Goal: Complete application form

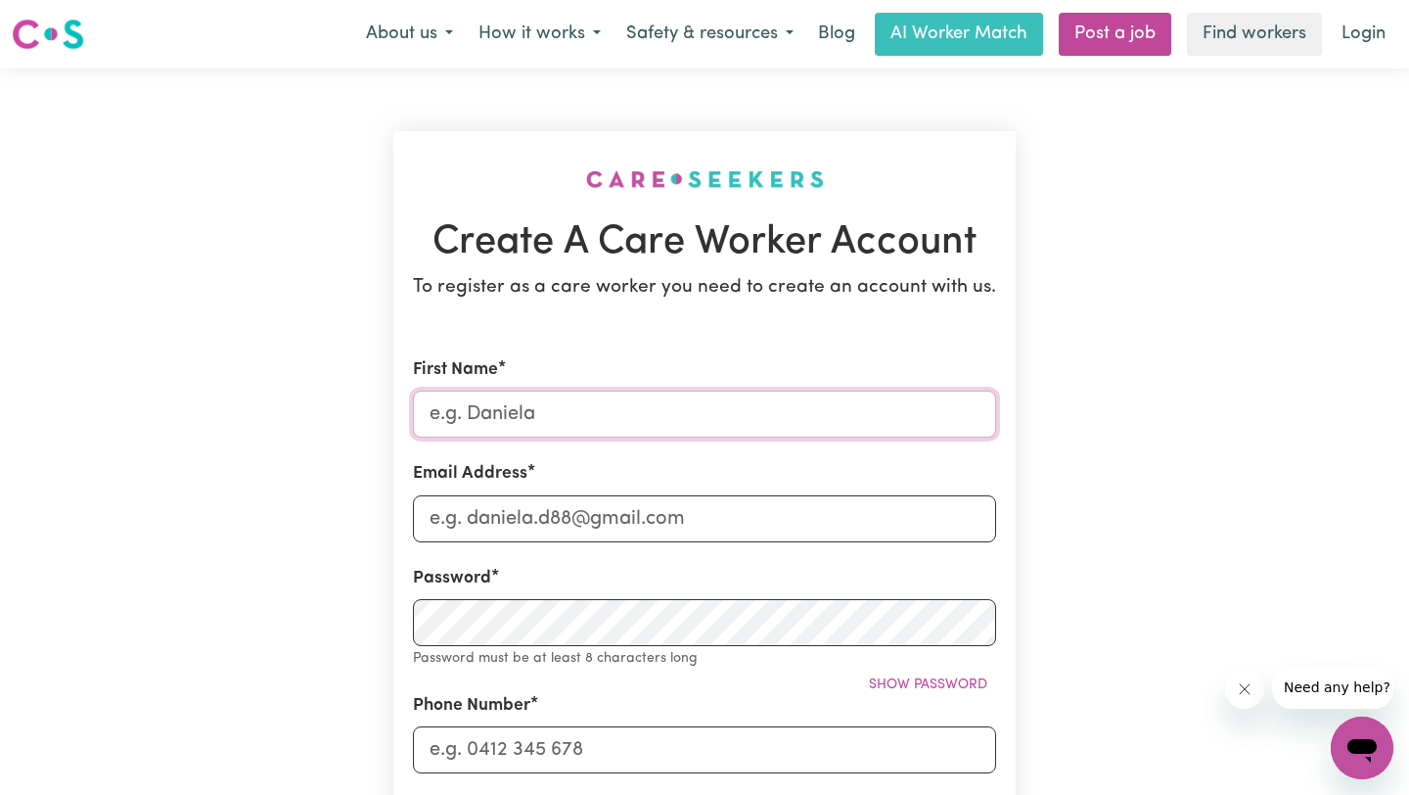
click at [580, 409] on input "First Name" at bounding box center [704, 414] width 583 height 47
type input "Nimerjit"
type input "[EMAIL_ADDRESS][DOMAIN_NAME]"
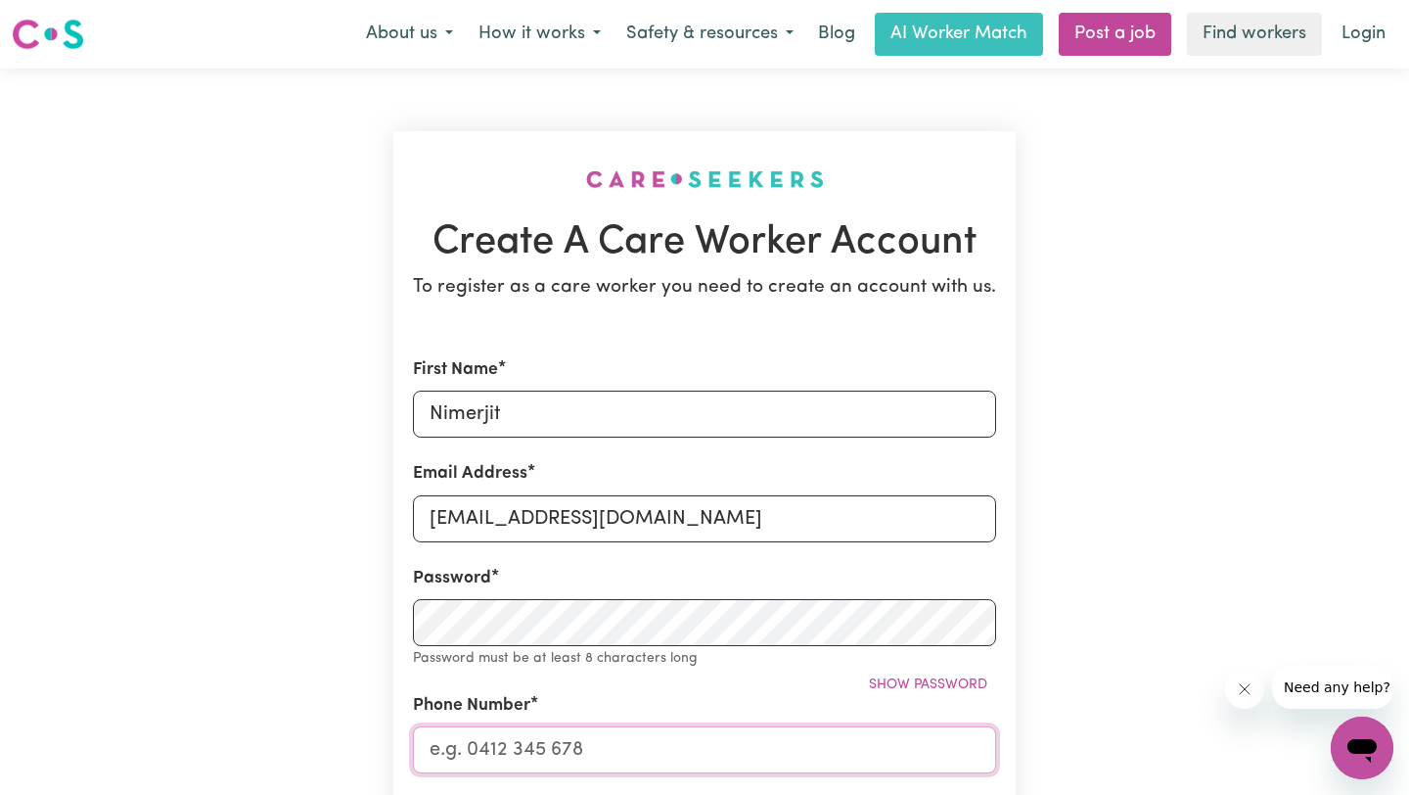
type input "0225112515"
type input "[STREET_ADDRESS]"
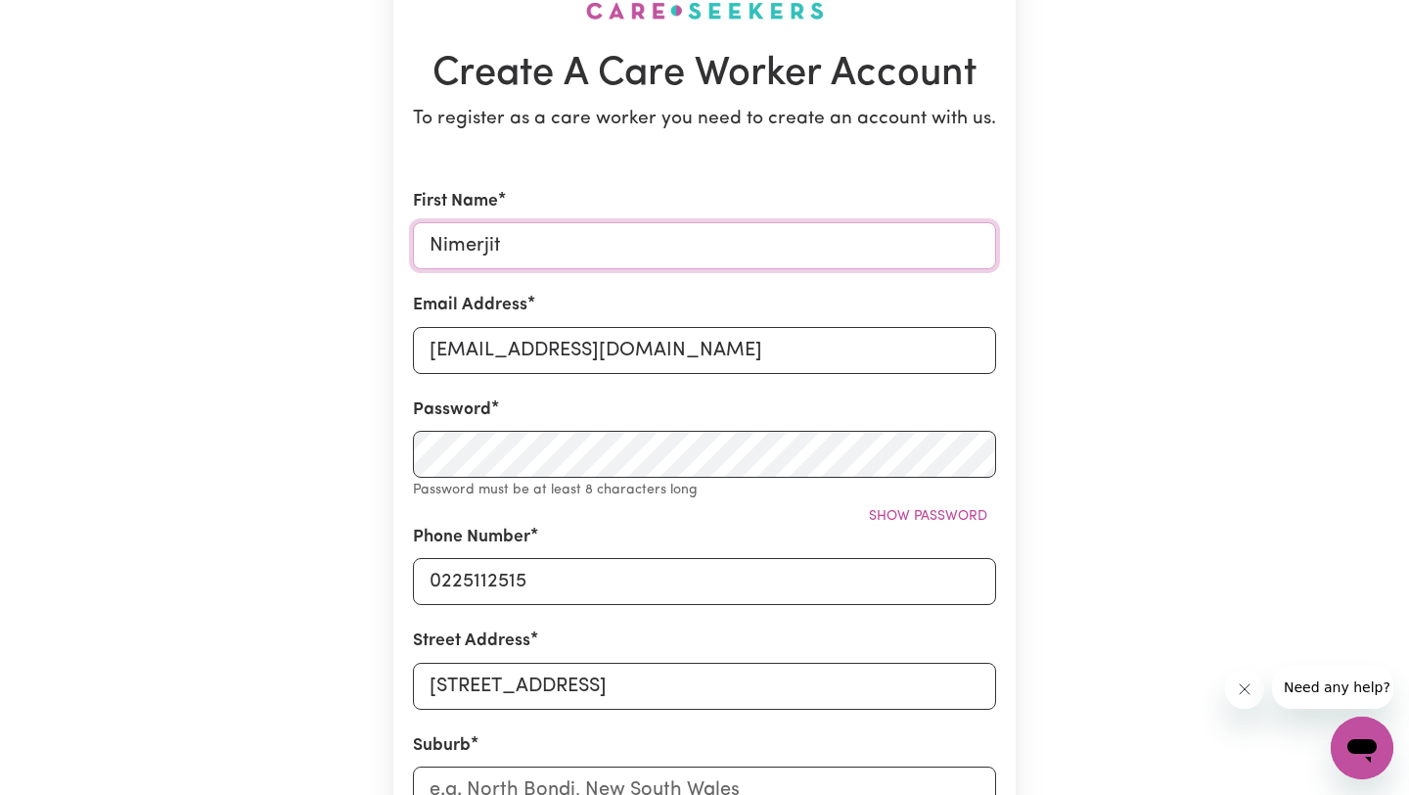
scroll to position [180, 0]
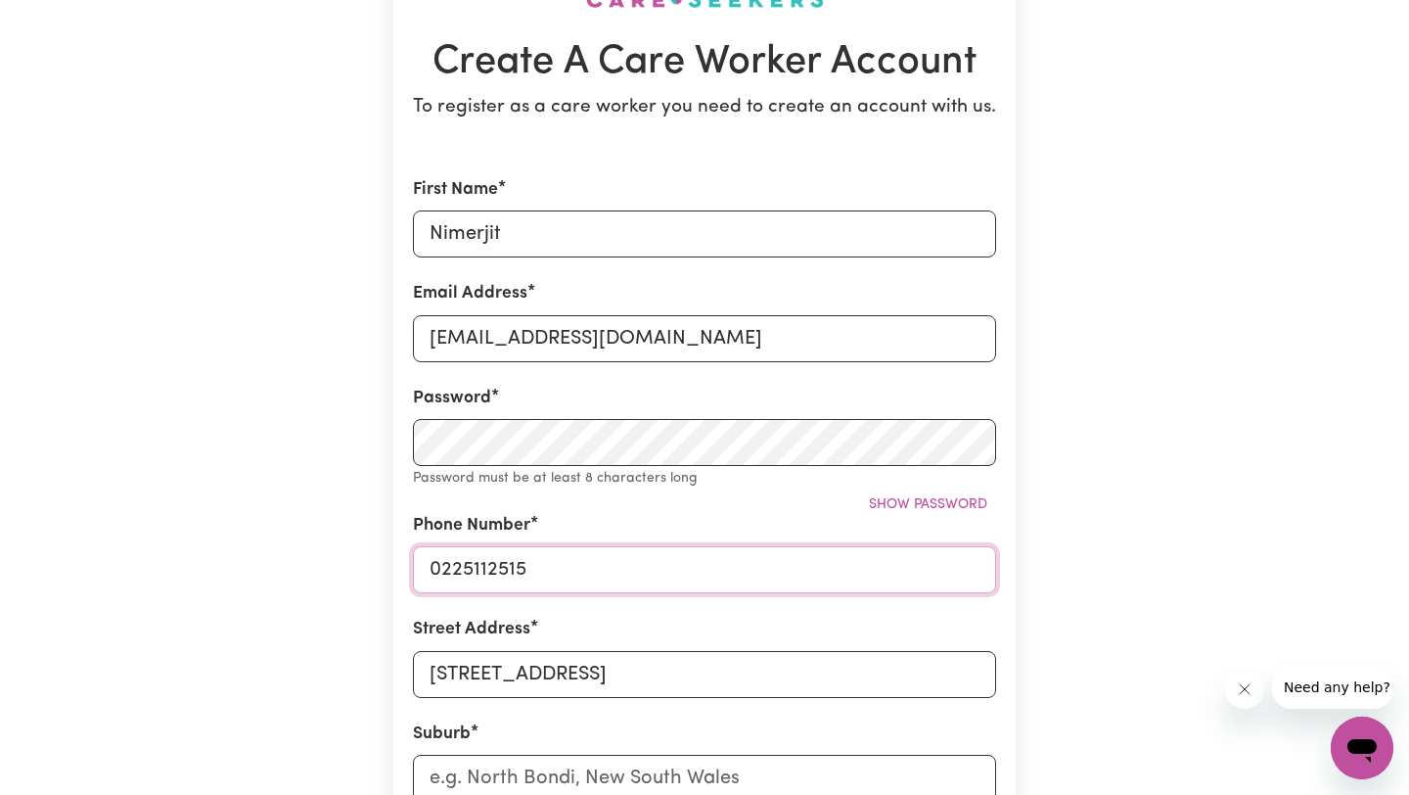
click at [564, 578] on input "0225112515" at bounding box center [704, 569] width 583 height 47
type input "0"
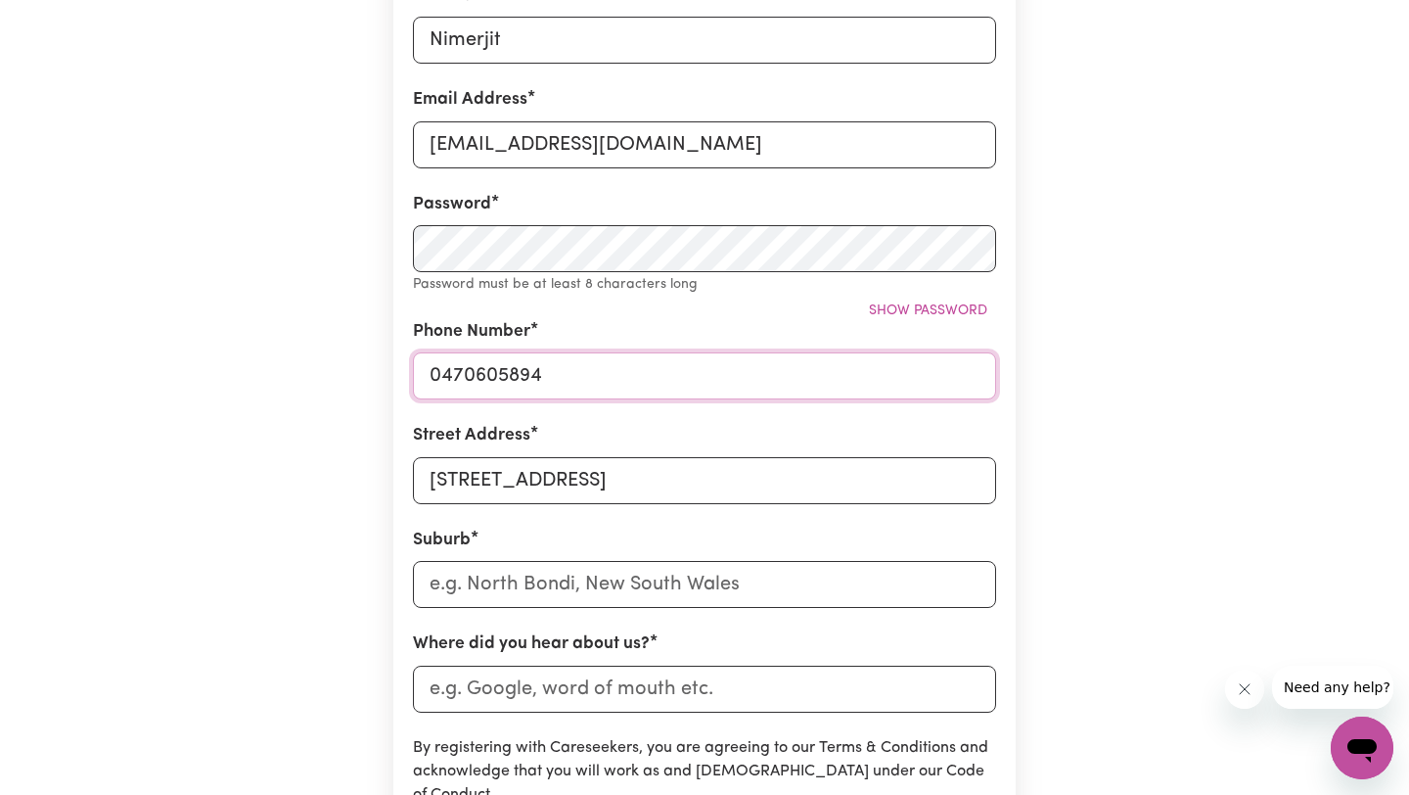
scroll to position [376, 0]
type input "0470605894"
click at [548, 579] on input "text" at bounding box center [704, 582] width 583 height 47
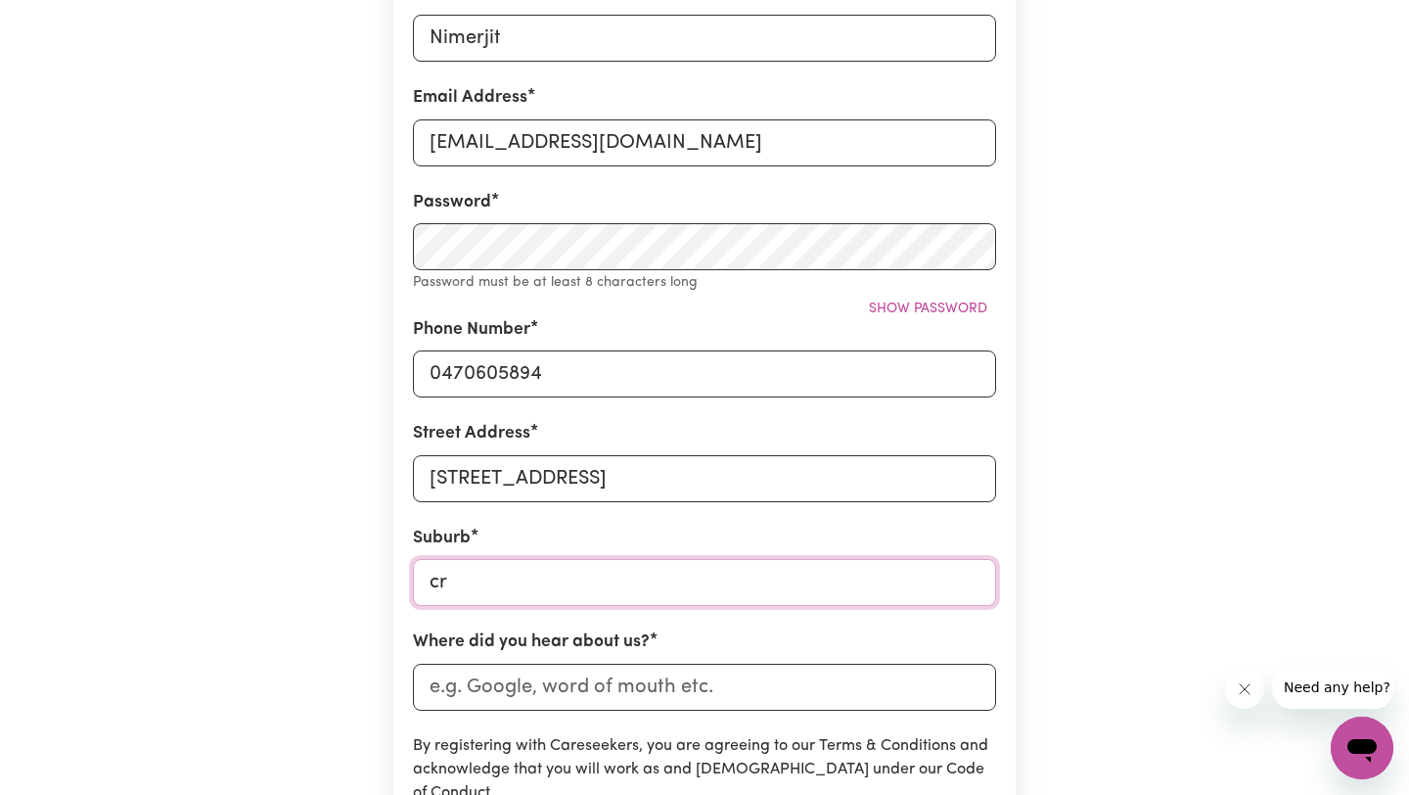
type input "cra"
type input "[GEOGRAPHIC_DATA], [GEOGRAPHIC_DATA], 2483"
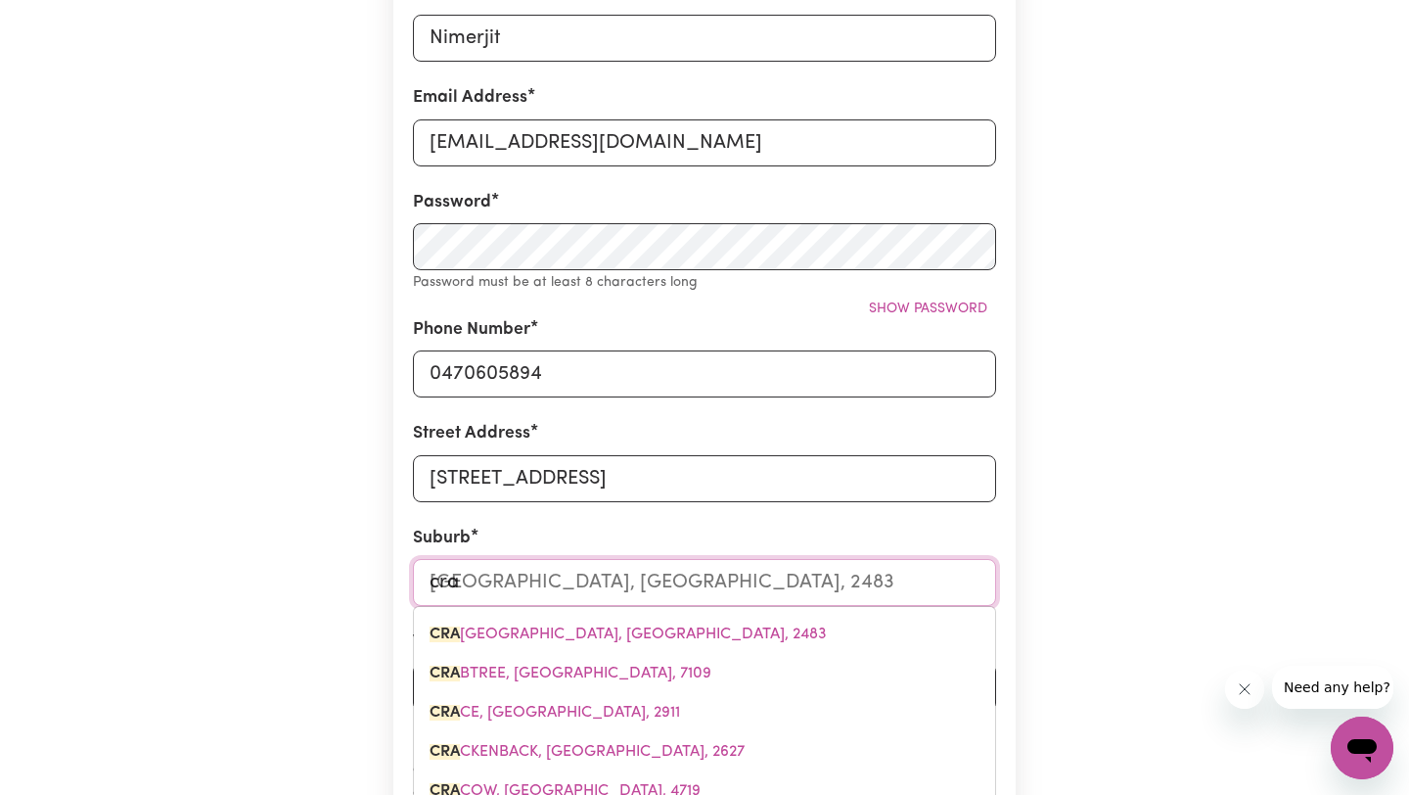
type input "crai"
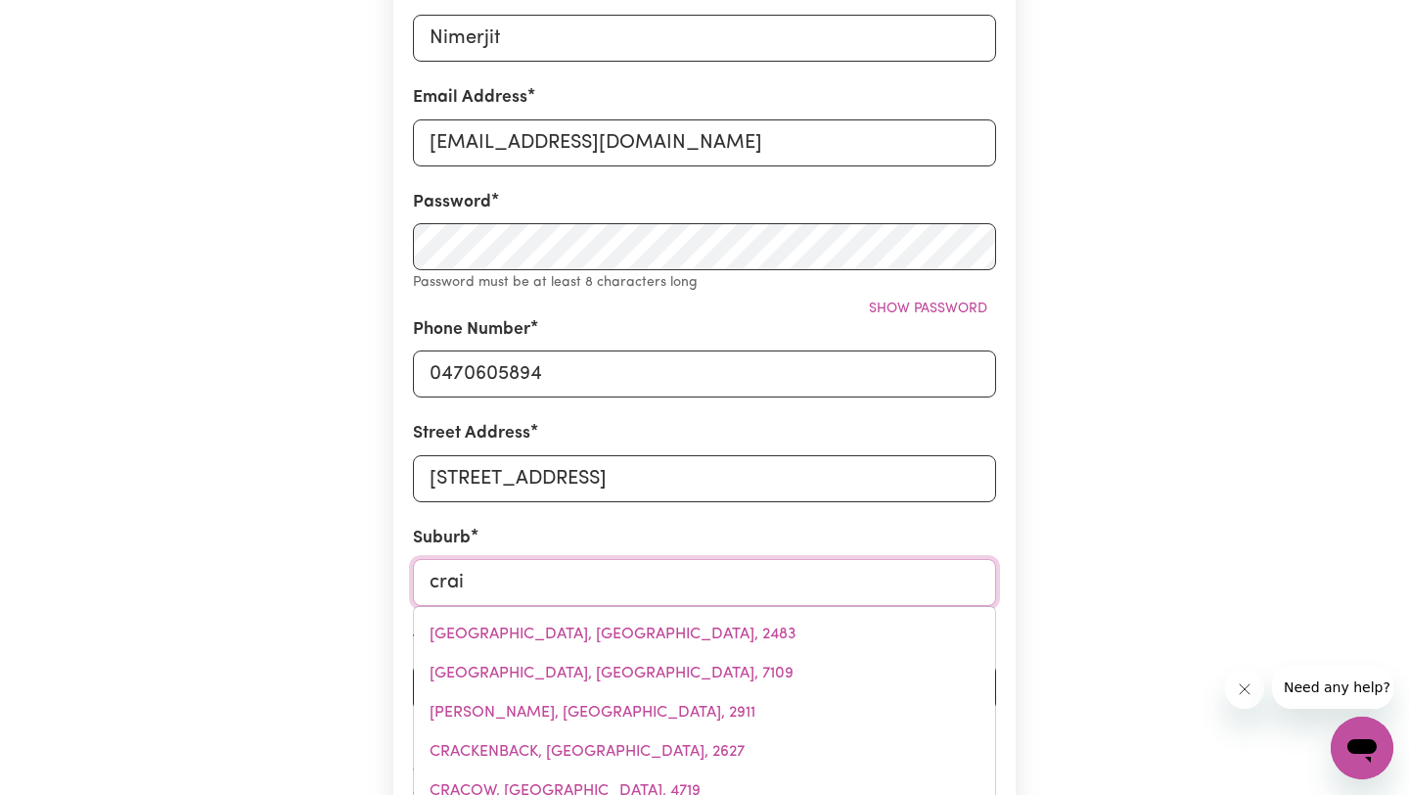
type input "[GEOGRAPHIC_DATA], [GEOGRAPHIC_DATA], 5051"
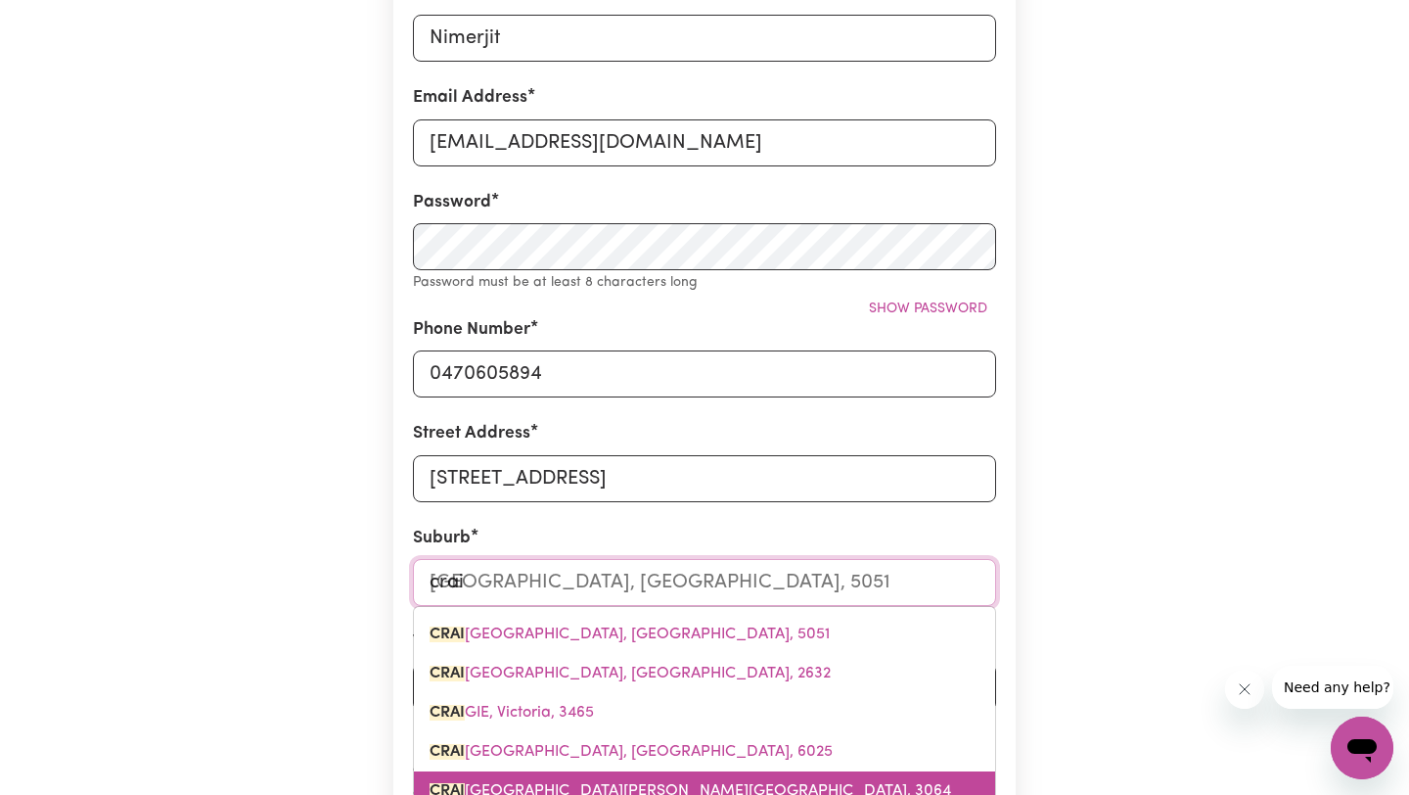
click at [514, 785] on span "[PERSON_NAME], [GEOGRAPHIC_DATA], 3064" at bounding box center [691, 791] width 522 height 16
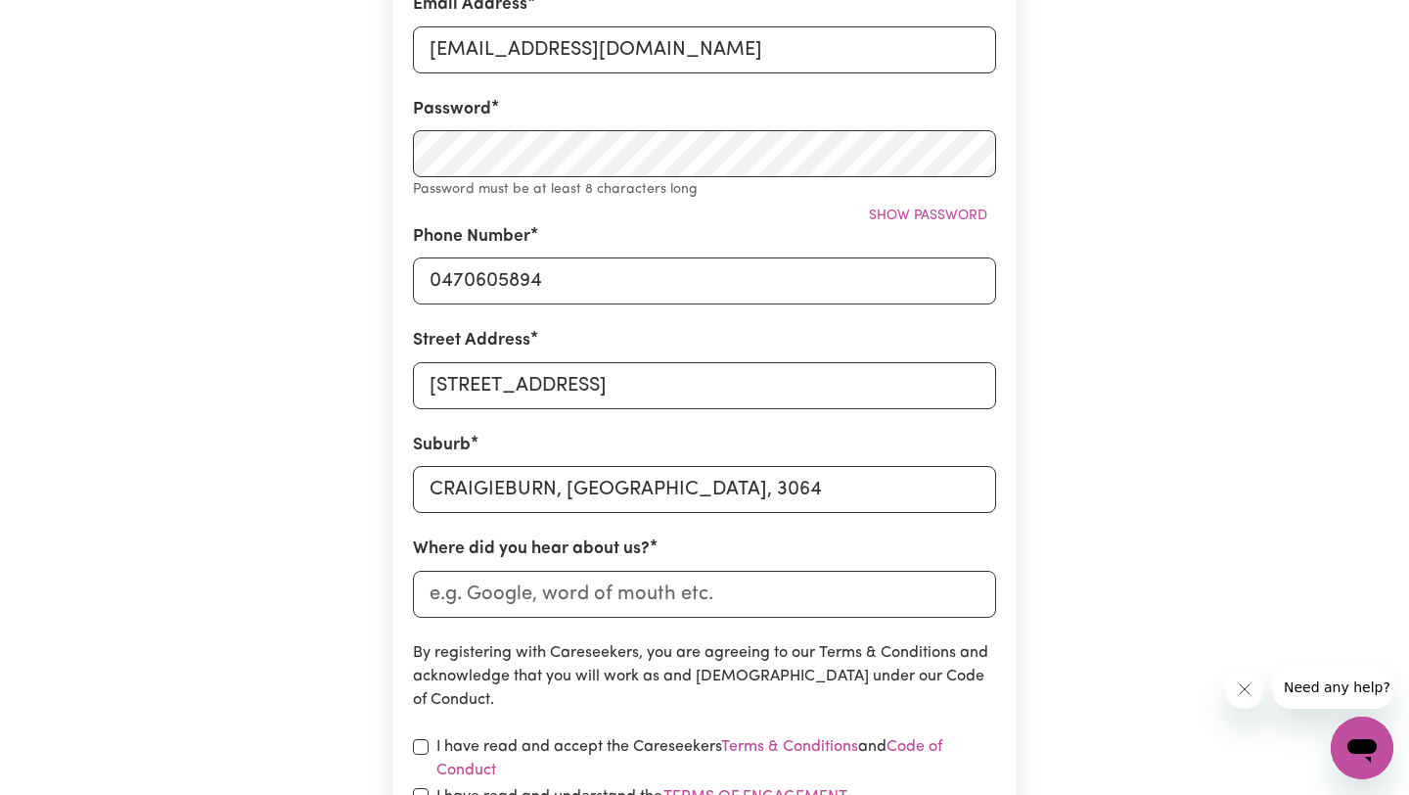
scroll to position [486, 0]
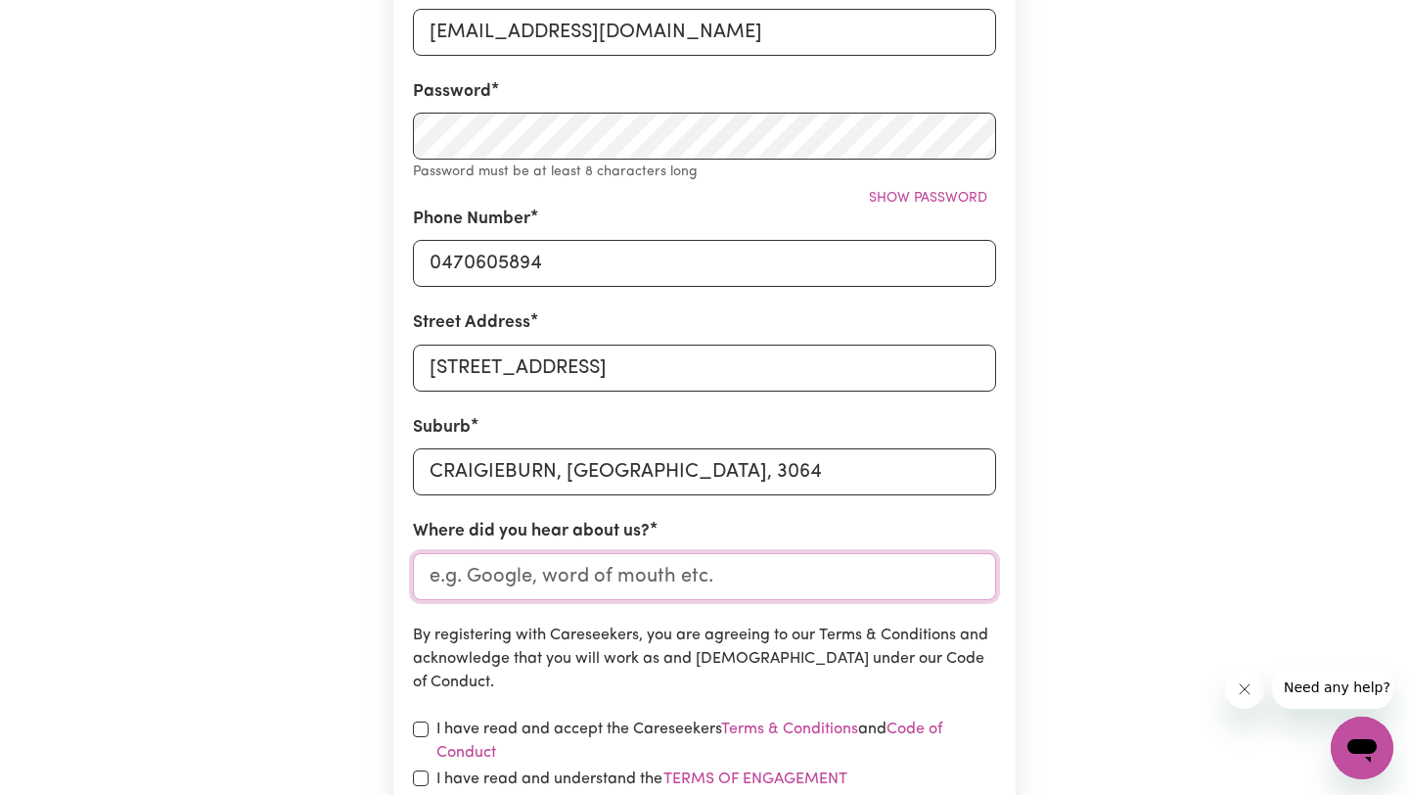
click at [653, 574] on input "Where did you hear about us?" at bounding box center [704, 576] width 583 height 47
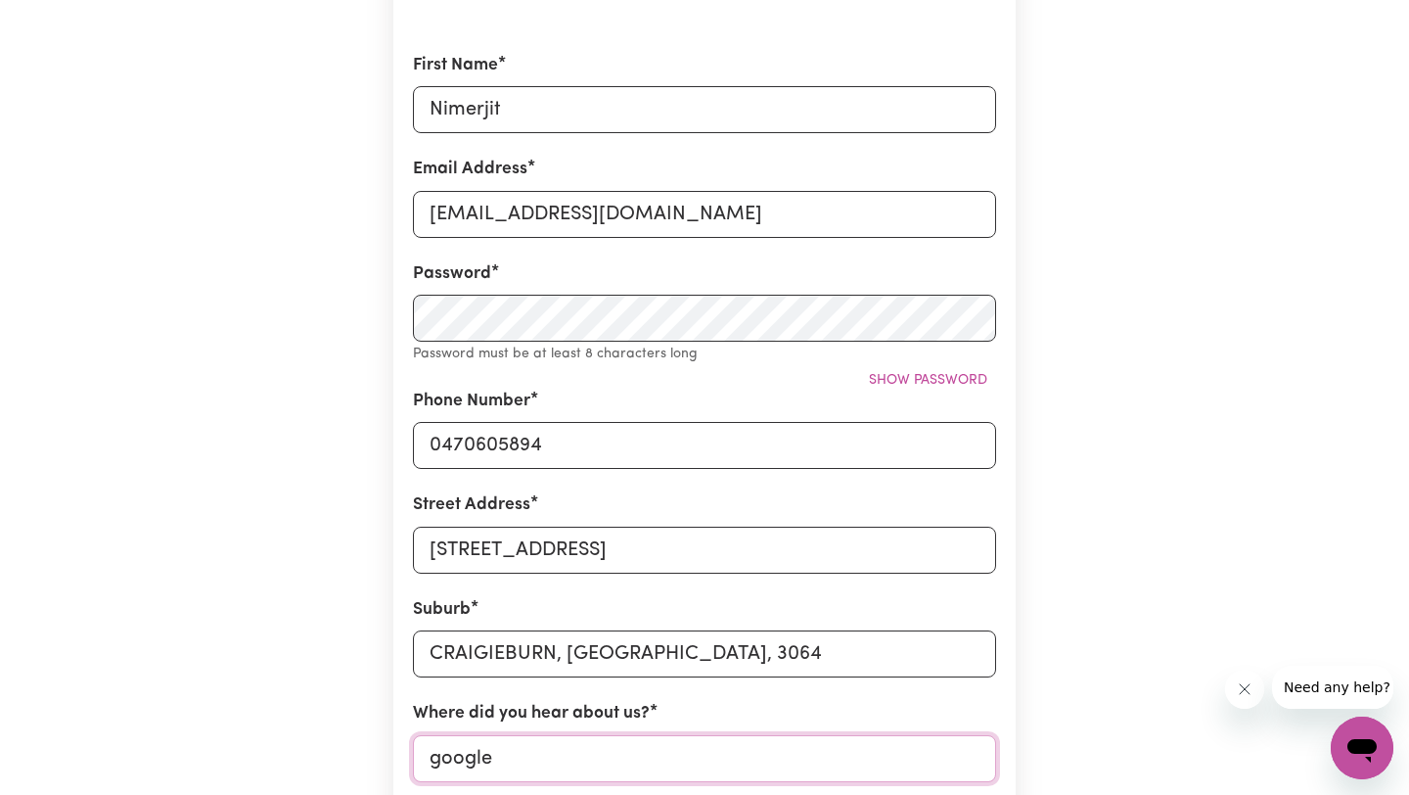
scroll to position [293, 0]
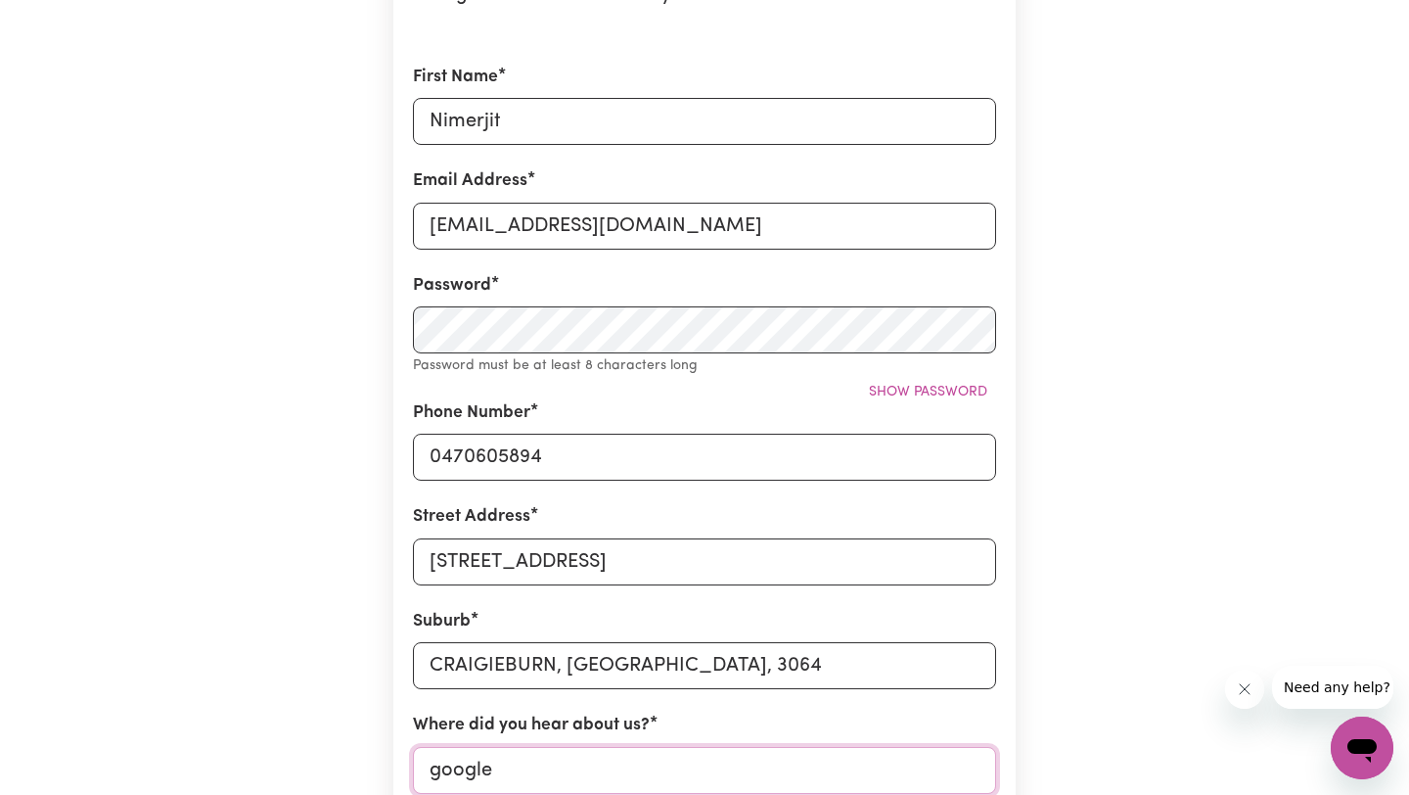
type input "google"
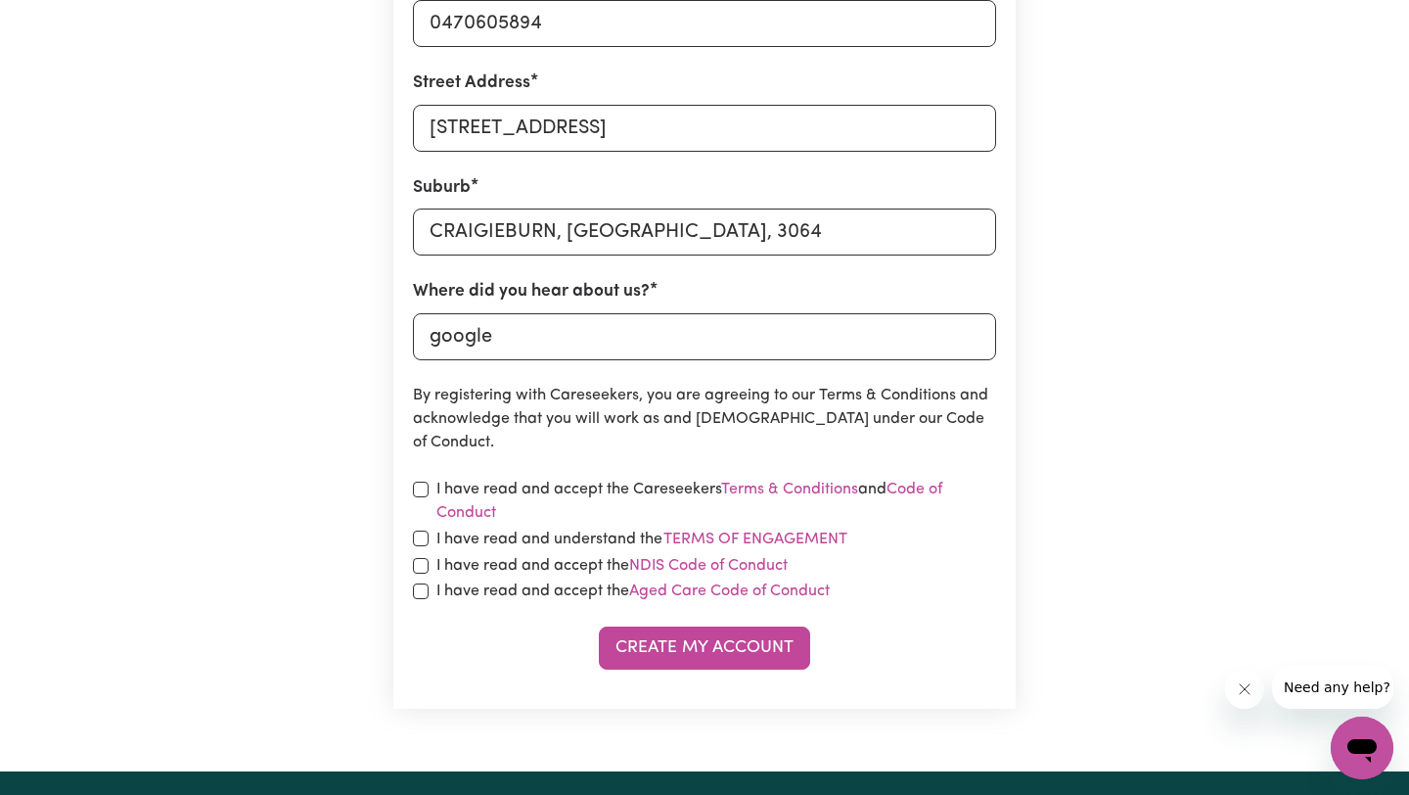
scroll to position [710, 0]
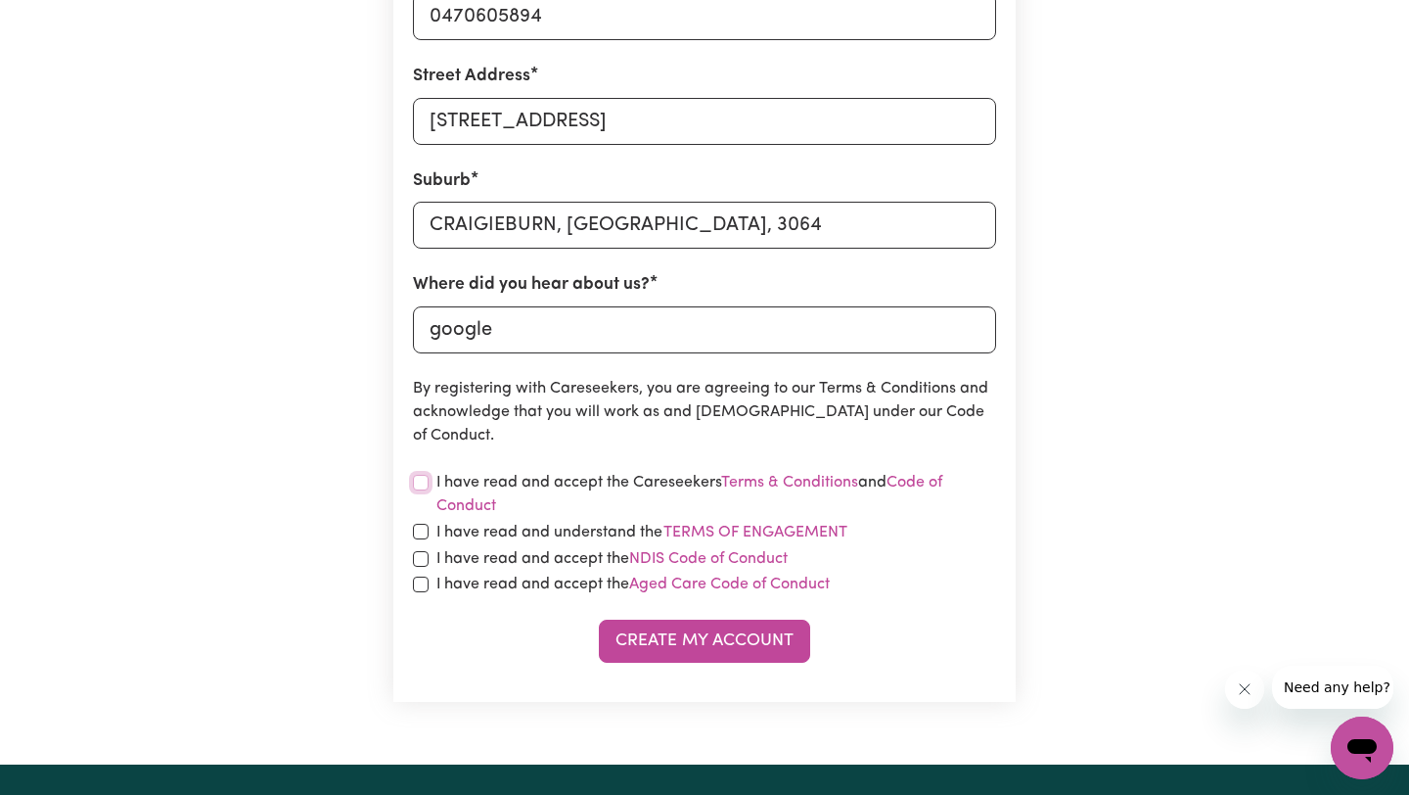
click at [421, 477] on input "checkbox" at bounding box center [421, 483] width 16 height 16
checkbox input "true"
click at [417, 529] on input "checkbox" at bounding box center [421, 532] width 16 height 16
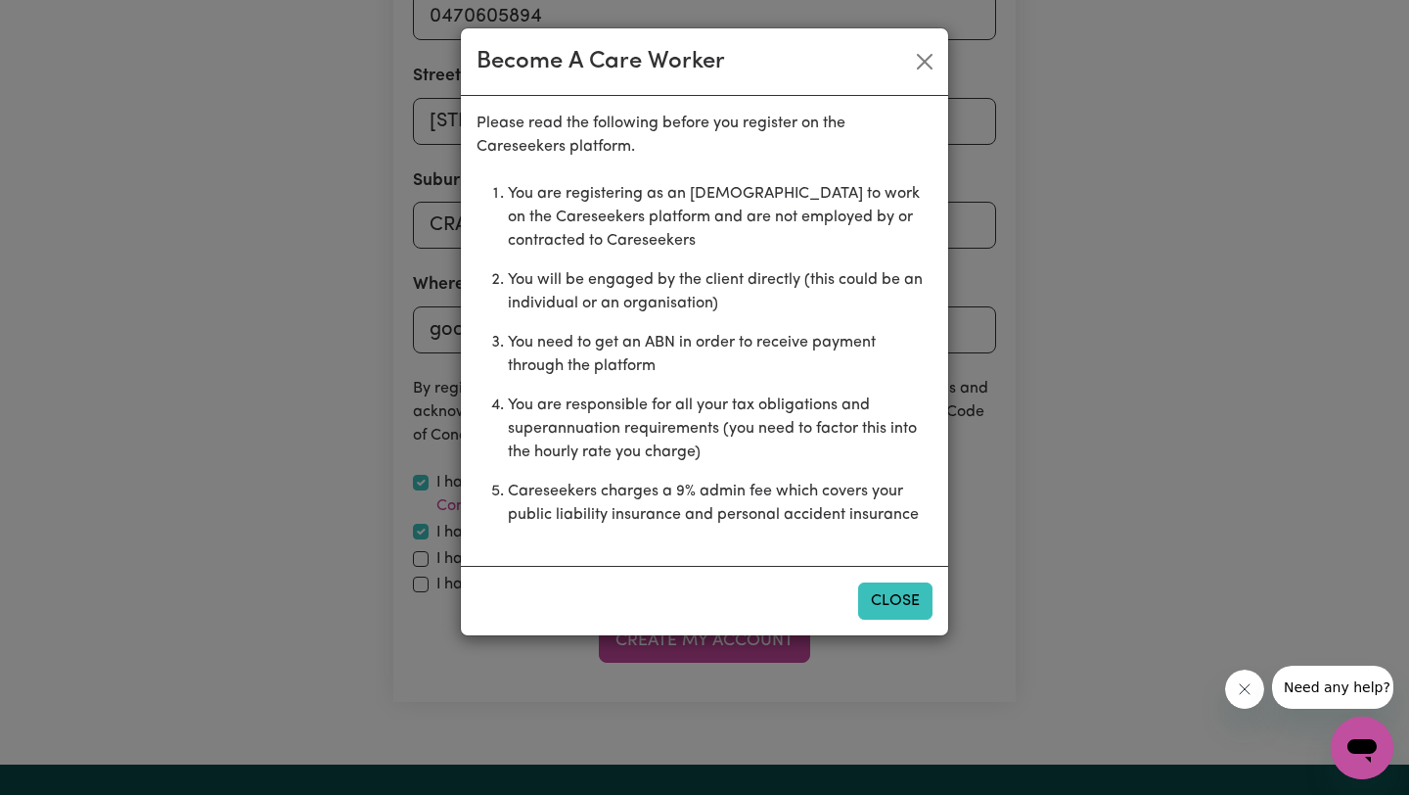
click at [909, 617] on button "Close" at bounding box center [895, 600] width 74 height 37
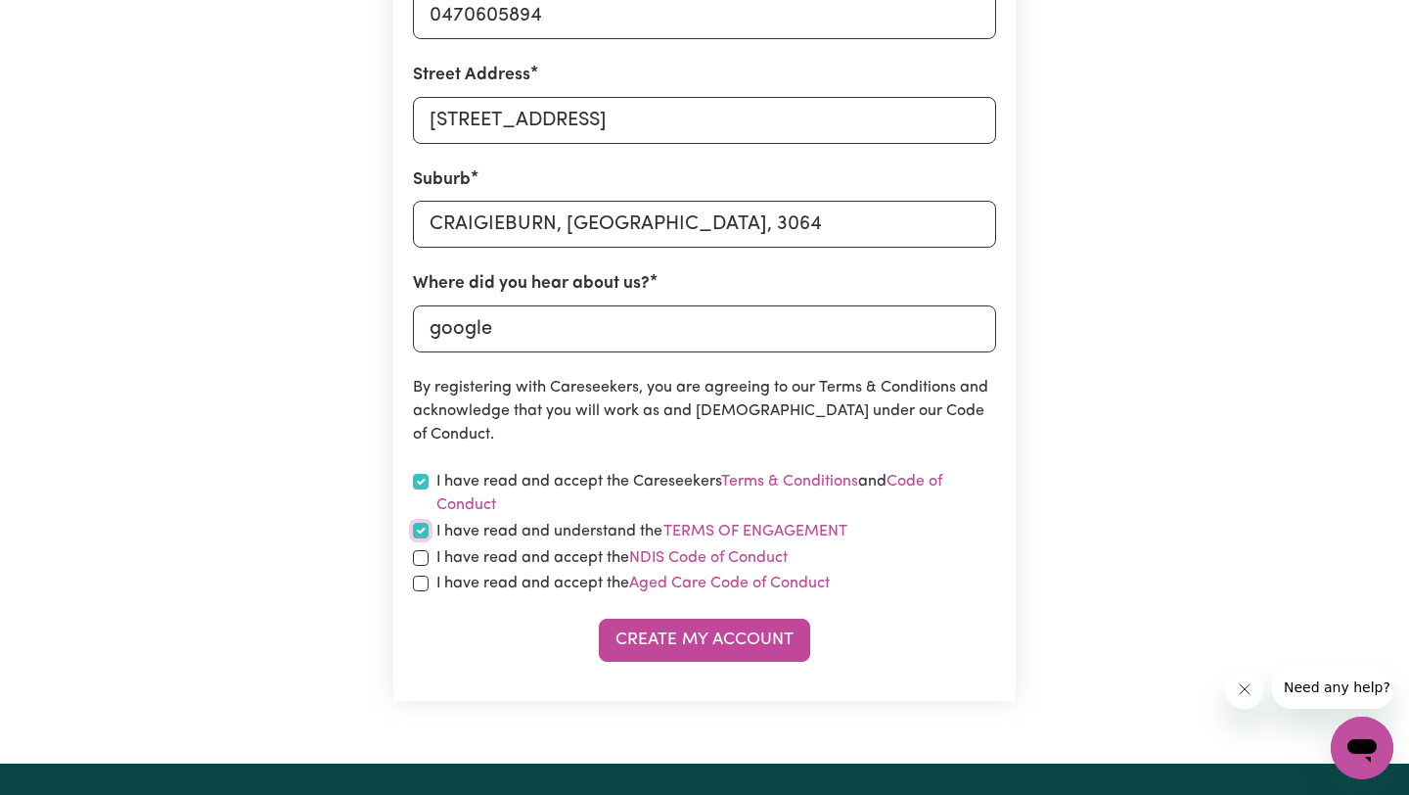
scroll to position [786, 0]
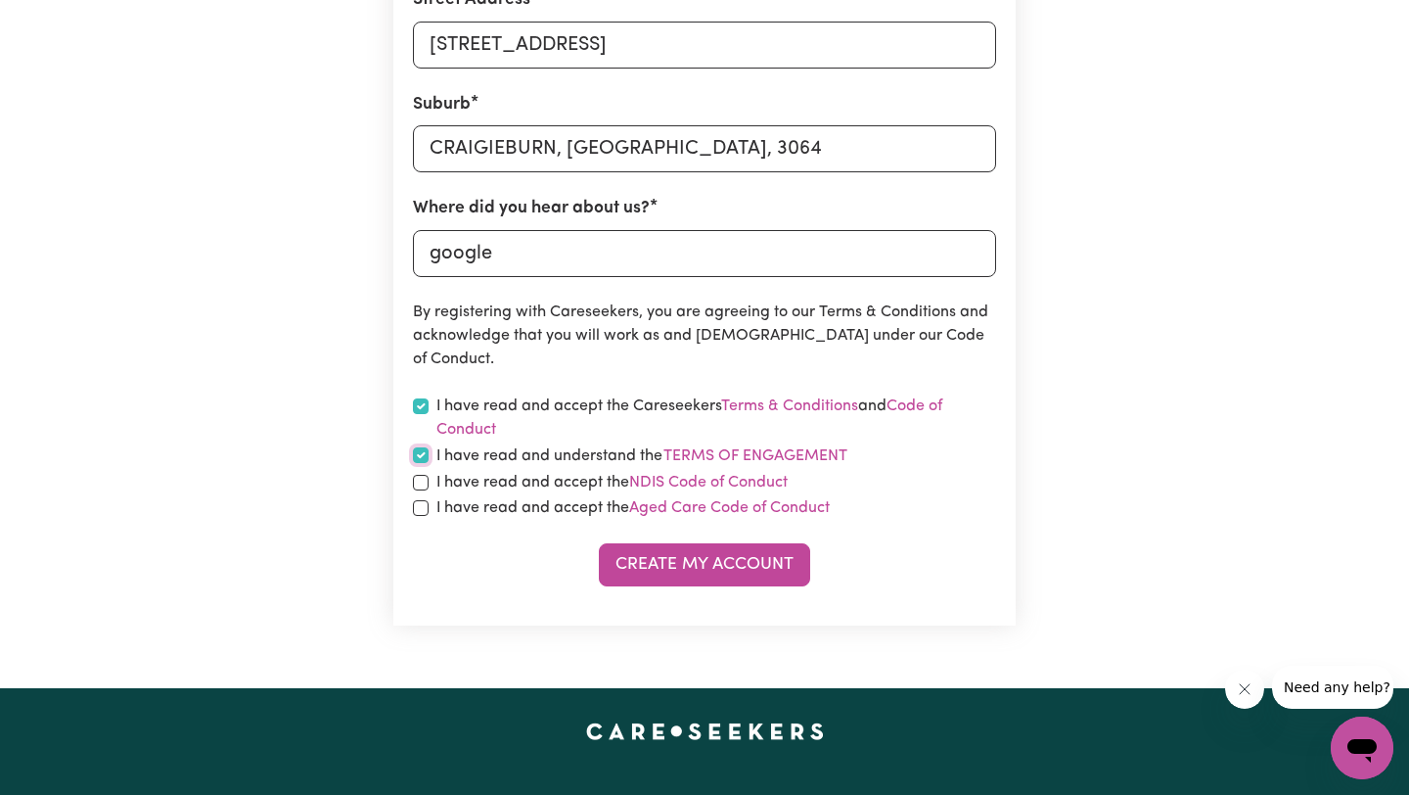
click at [417, 457] on input "checkbox" at bounding box center [421, 455] width 16 height 16
checkbox input "false"
click at [422, 405] on input "checkbox" at bounding box center [421, 406] width 16 height 16
checkbox input "false"
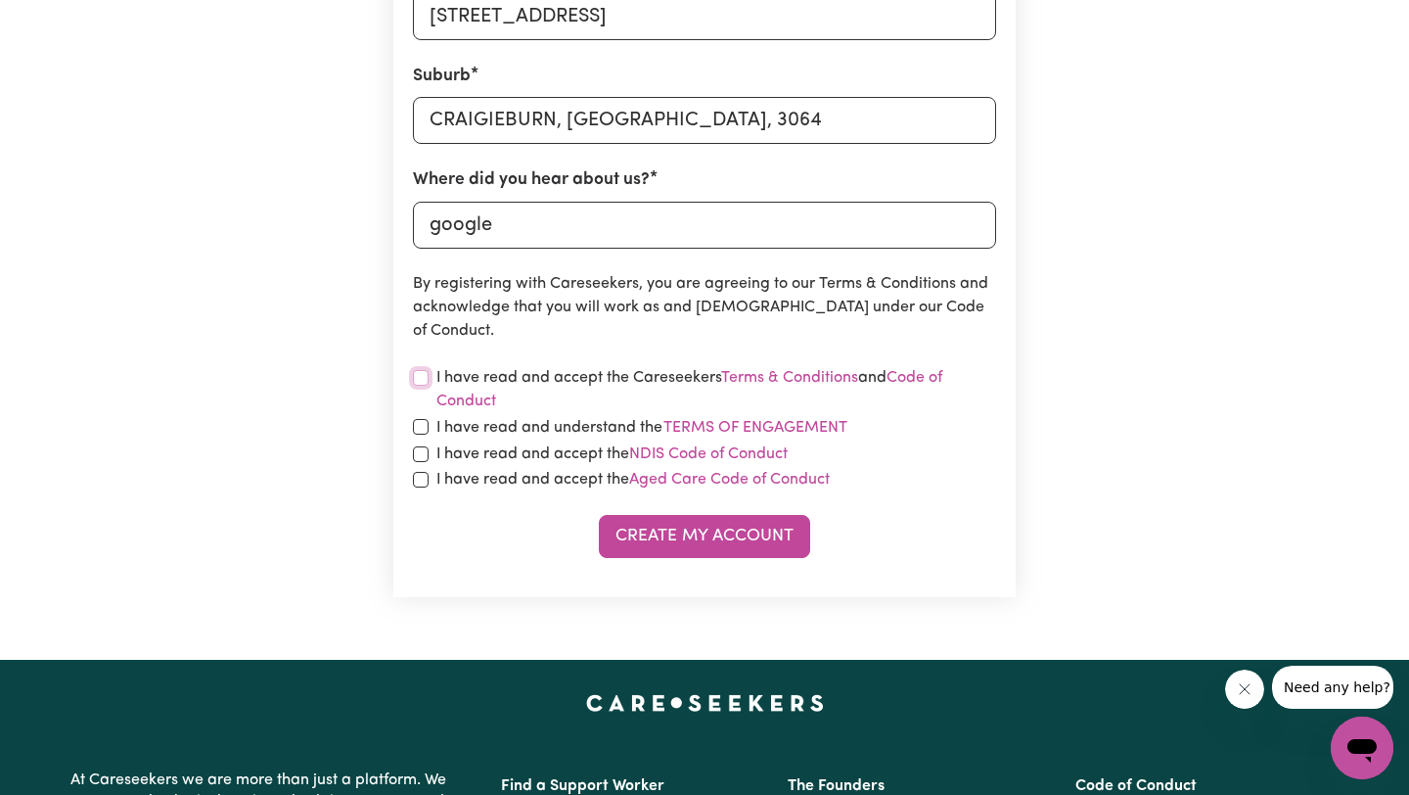
scroll to position [817, 0]
